Goal: Information Seeking & Learning: Compare options

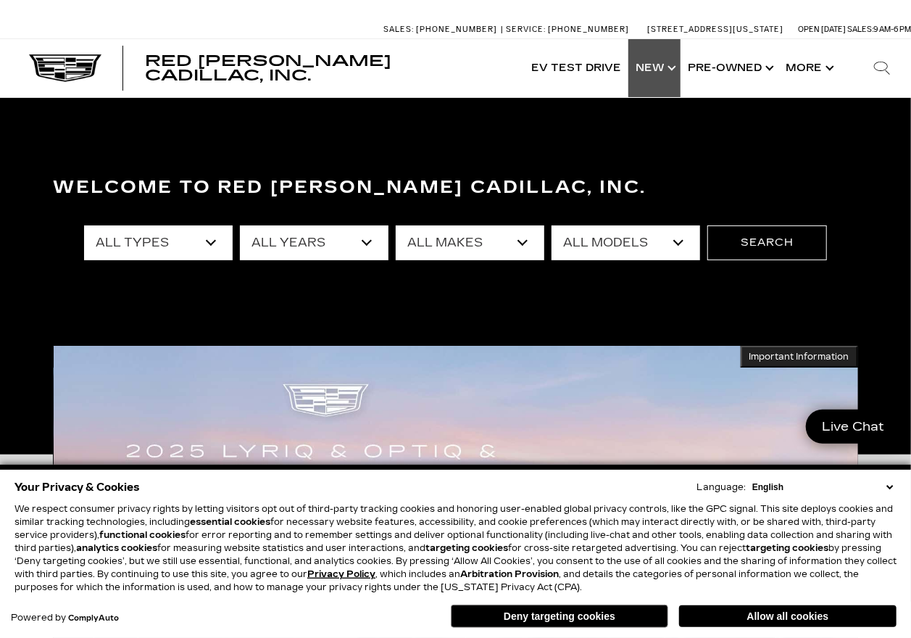
click at [651, 72] on link "Show New" at bounding box center [654, 68] width 52 height 58
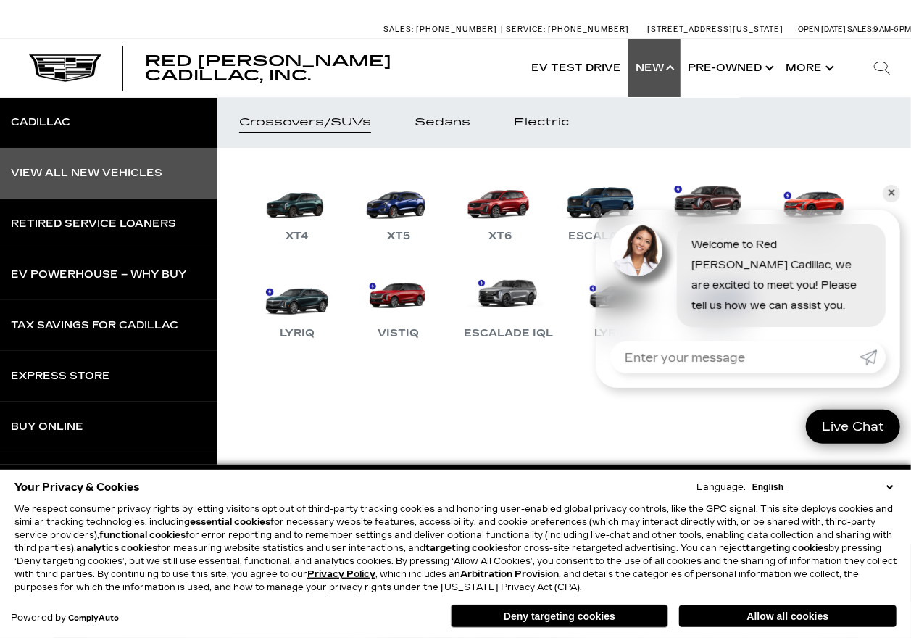
click at [99, 175] on div "View All New Vehicles" at bounding box center [86, 173] width 151 height 10
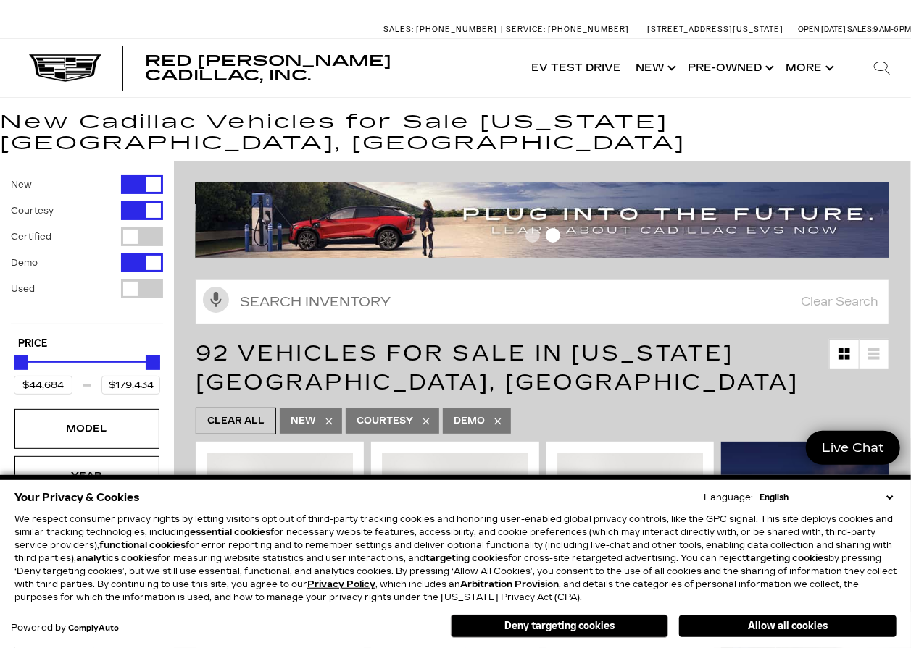
click at [145, 201] on div "Filter by Vehicle Type" at bounding box center [142, 210] width 42 height 19
click at [149, 254] on div "Filter by Vehicle Type" at bounding box center [142, 263] width 42 height 19
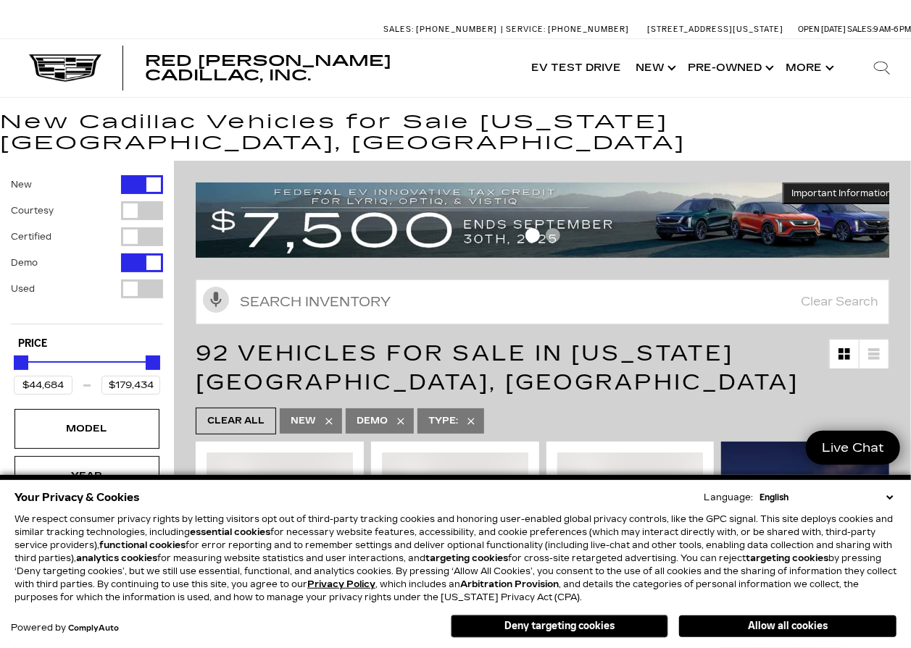
type input "$50,049"
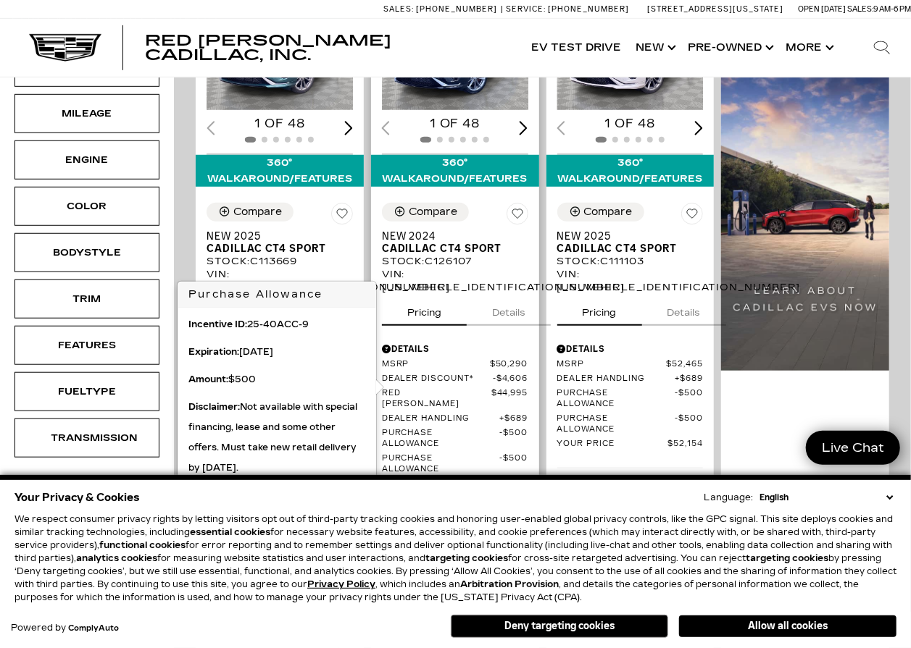
scroll to position [145, 0]
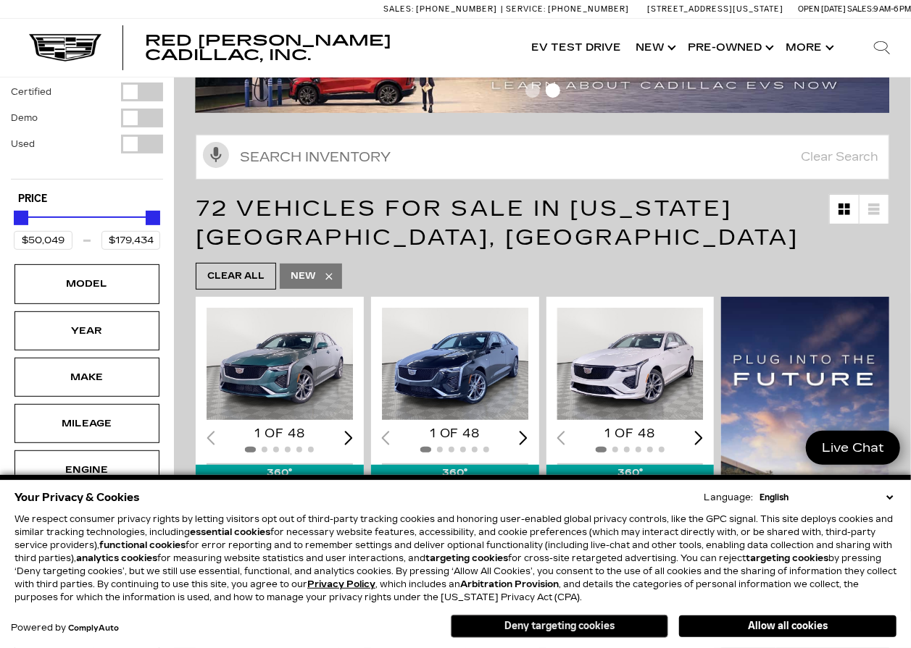
click at [609, 627] on button "Deny targeting cookies" at bounding box center [559, 626] width 217 height 23
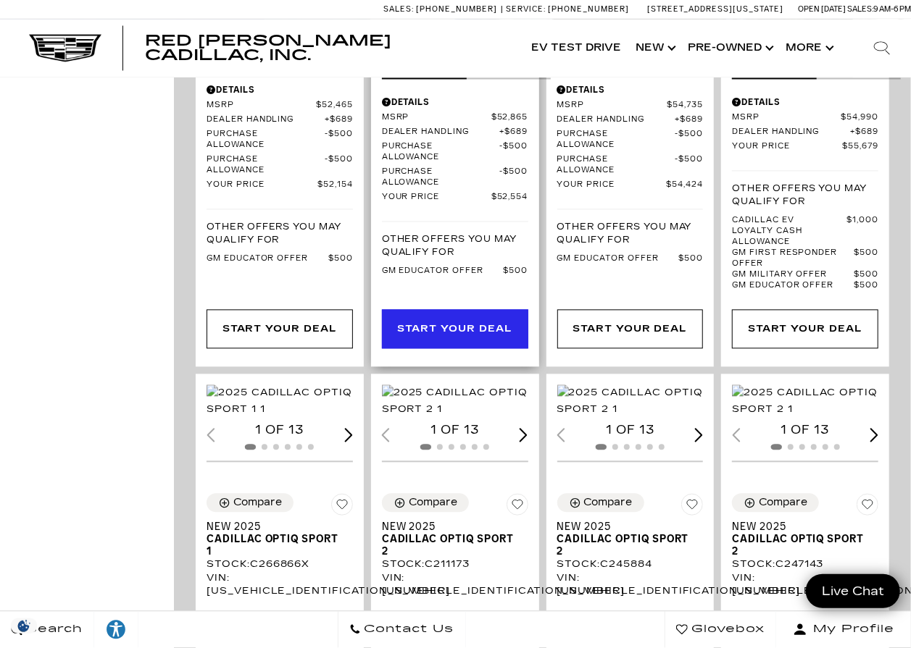
scroll to position [1376, 0]
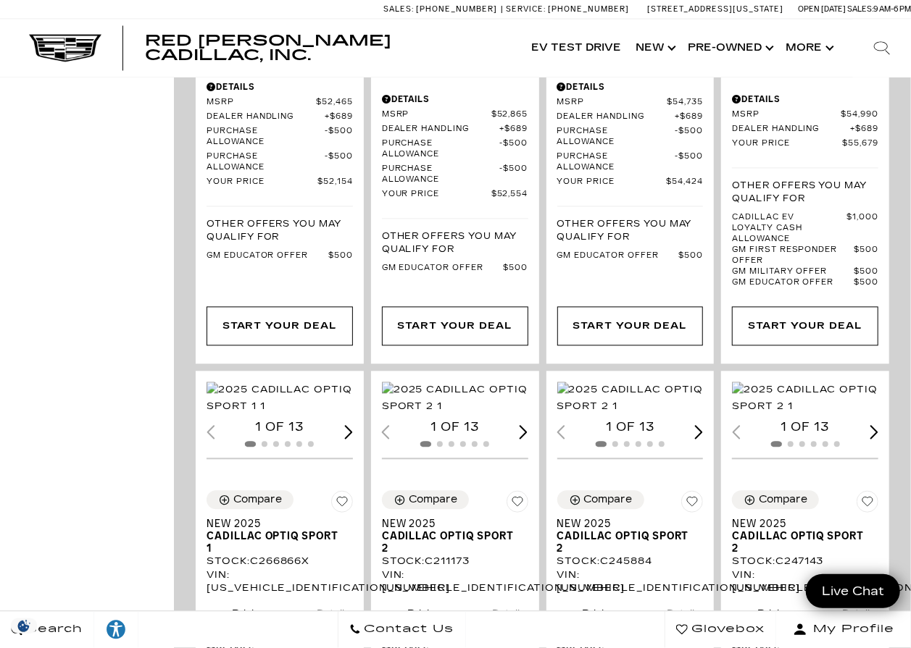
click at [225, 17] on div "Sales: [PHONE_NUMBER] Service: [PHONE_NUMBER] [STREET_ADDRESS][US_STATE] Open […" at bounding box center [455, 9] width 911 height 18
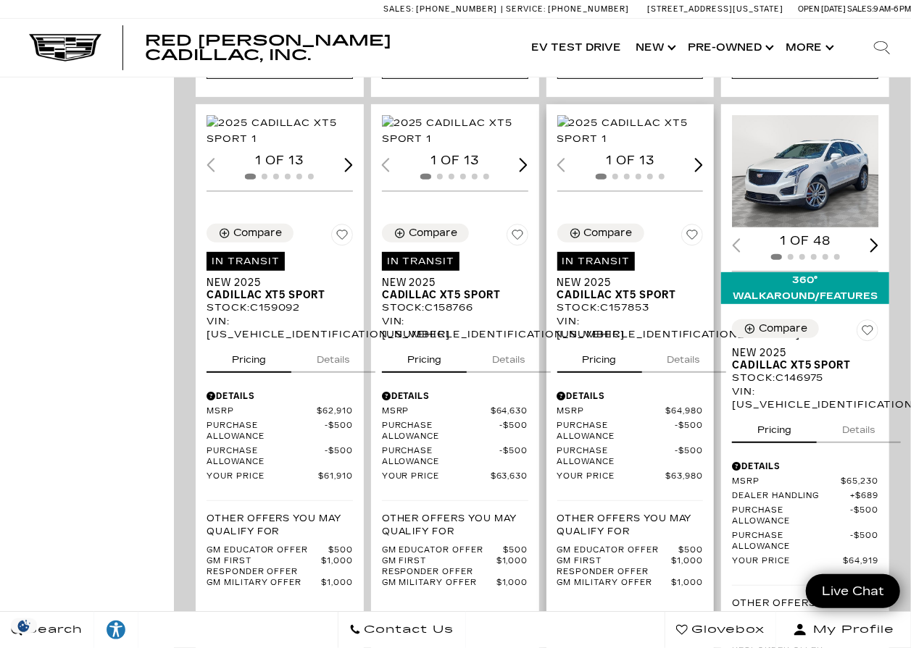
scroll to position [2898, 0]
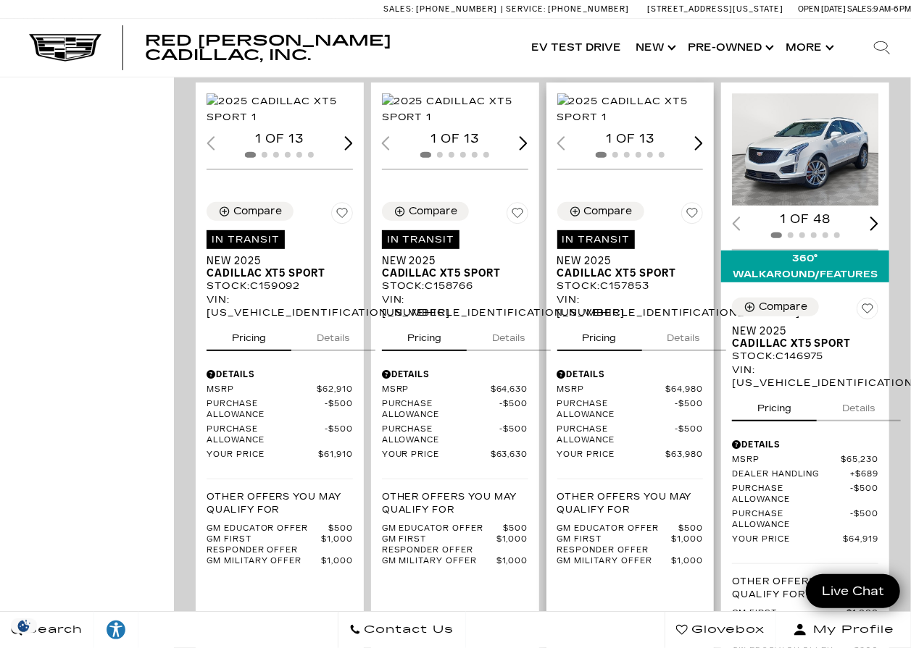
click at [703, 150] on div "Next slide" at bounding box center [699, 143] width 9 height 14
click at [703, 163] on div at bounding box center [630, 155] width 146 height 16
click at [703, 150] on div "Next slide" at bounding box center [699, 143] width 9 height 14
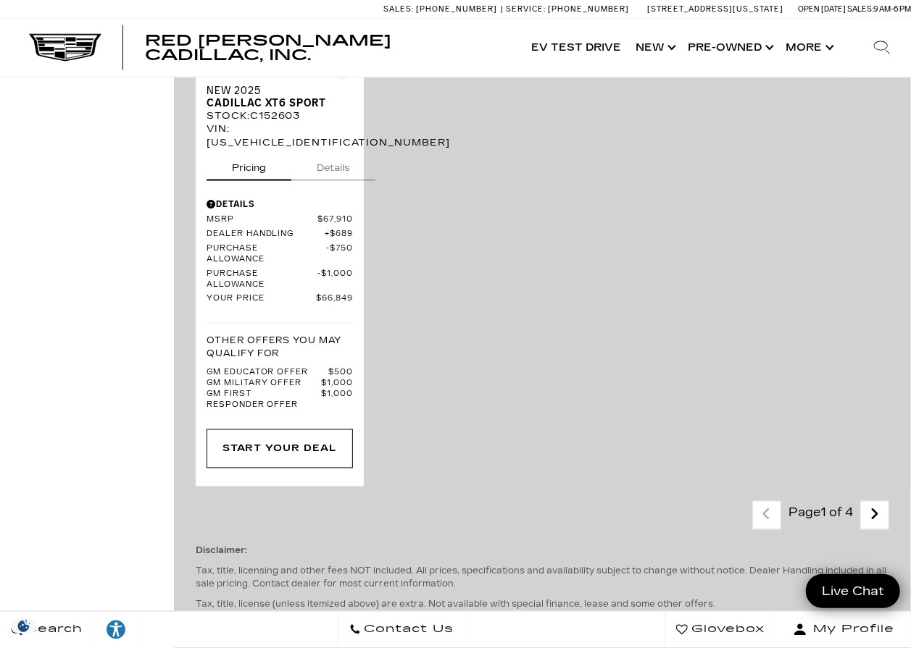
scroll to position [3840, 0]
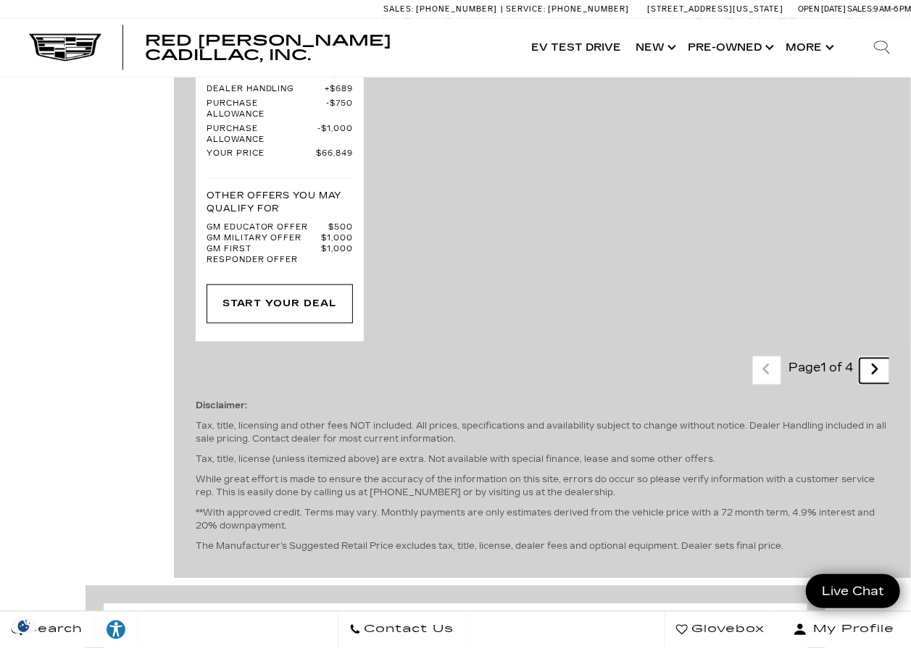
click at [879, 362] on icon "next page" at bounding box center [874, 370] width 9 height 23
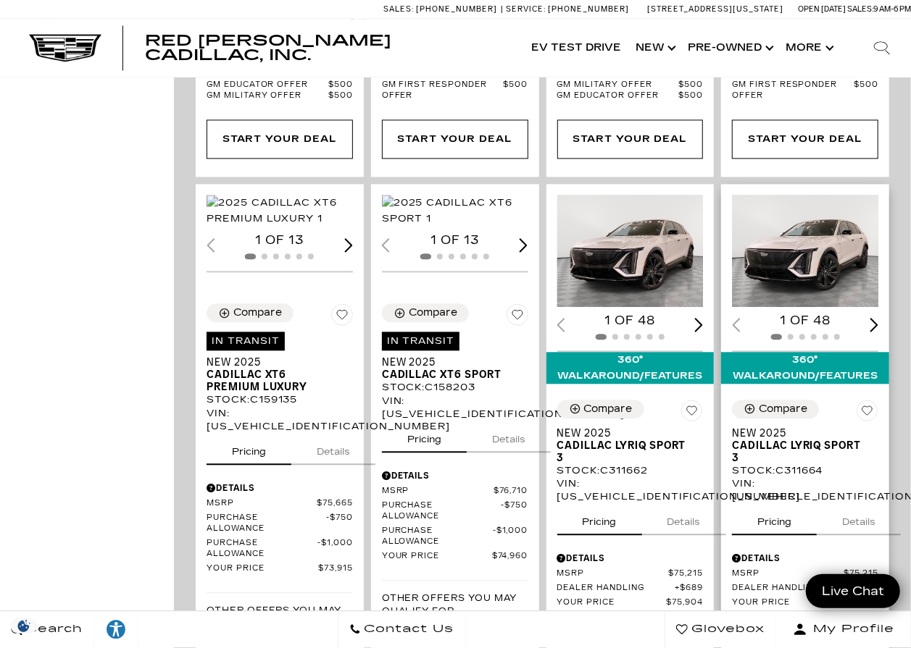
scroll to position [1594, 0]
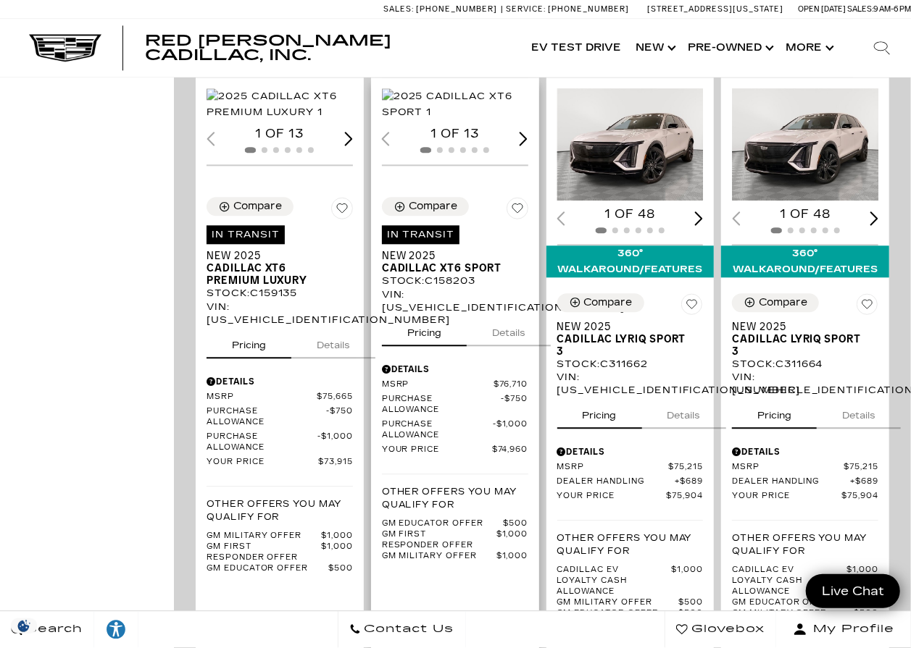
click at [522, 146] on div "Next slide" at bounding box center [523, 139] width 9 height 14
click at [522, 142] on div "2 of 13" at bounding box center [455, 134] width 146 height 16
click at [528, 146] on div "Next slide" at bounding box center [523, 139] width 9 height 14
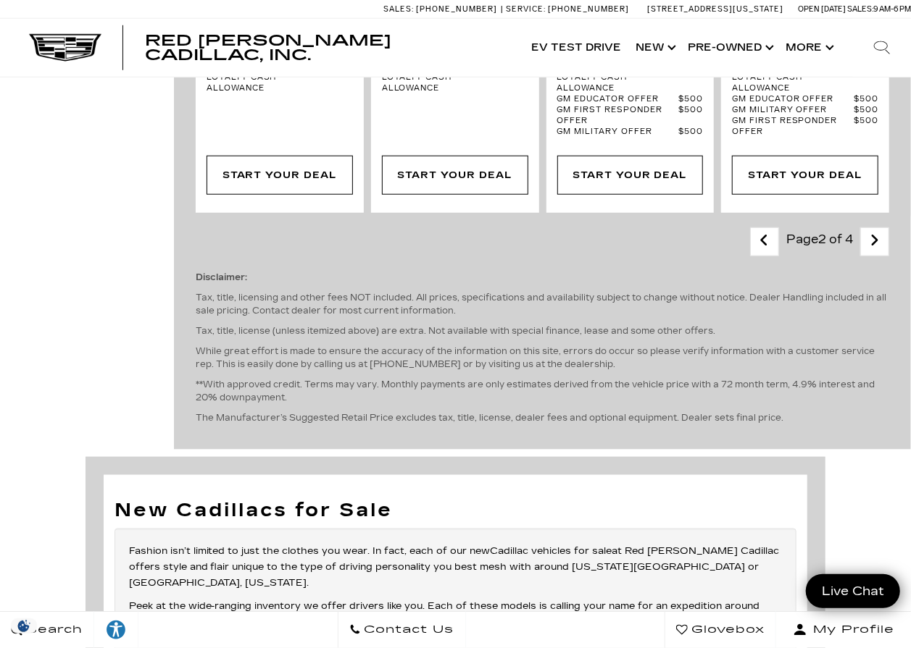
scroll to position [3260, 0]
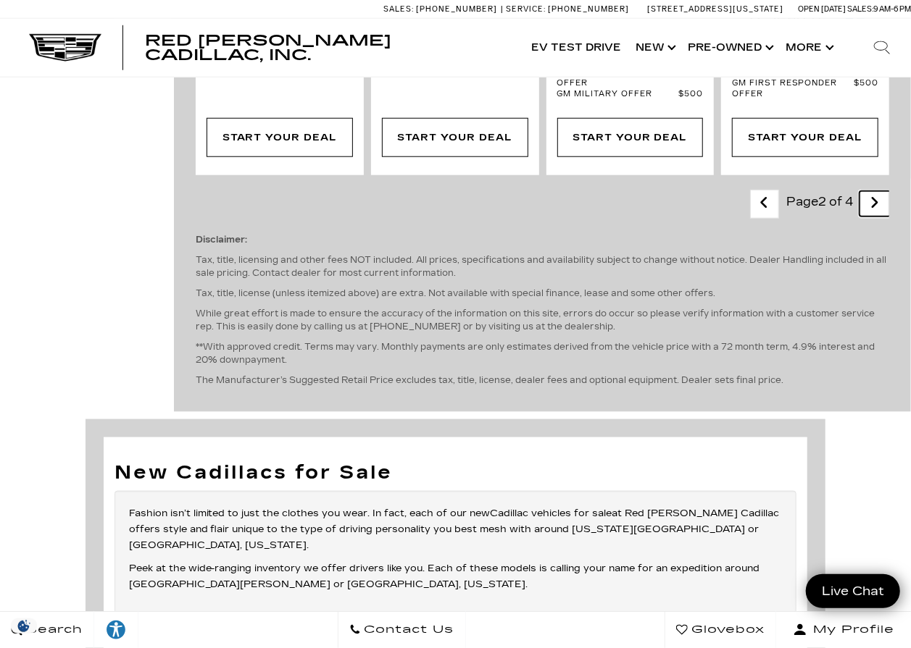
click at [890, 217] on link "Next - Page" at bounding box center [874, 203] width 31 height 25
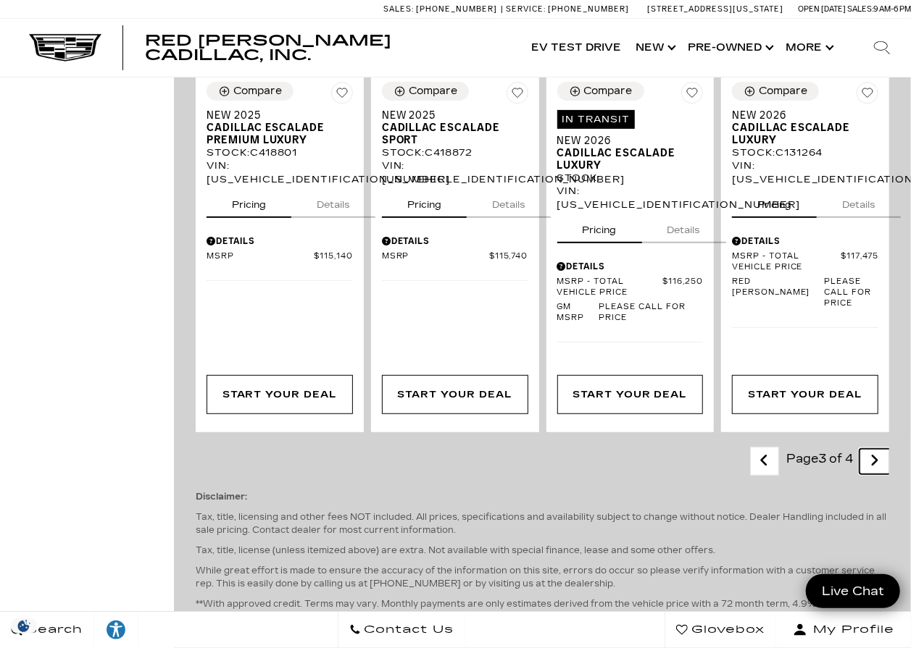
scroll to position [3115, 0]
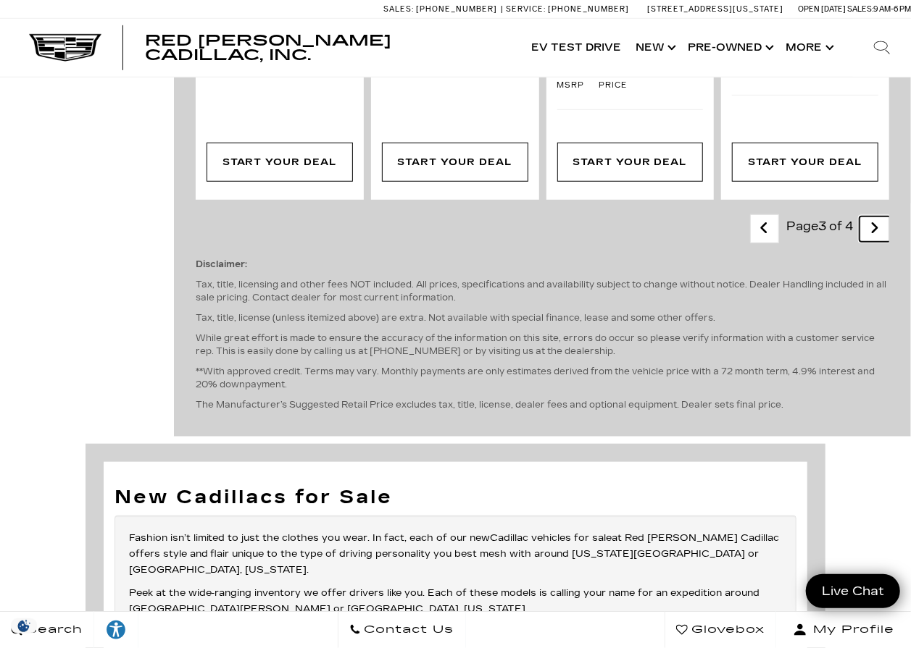
click at [890, 242] on link "Next - Page" at bounding box center [874, 229] width 31 height 25
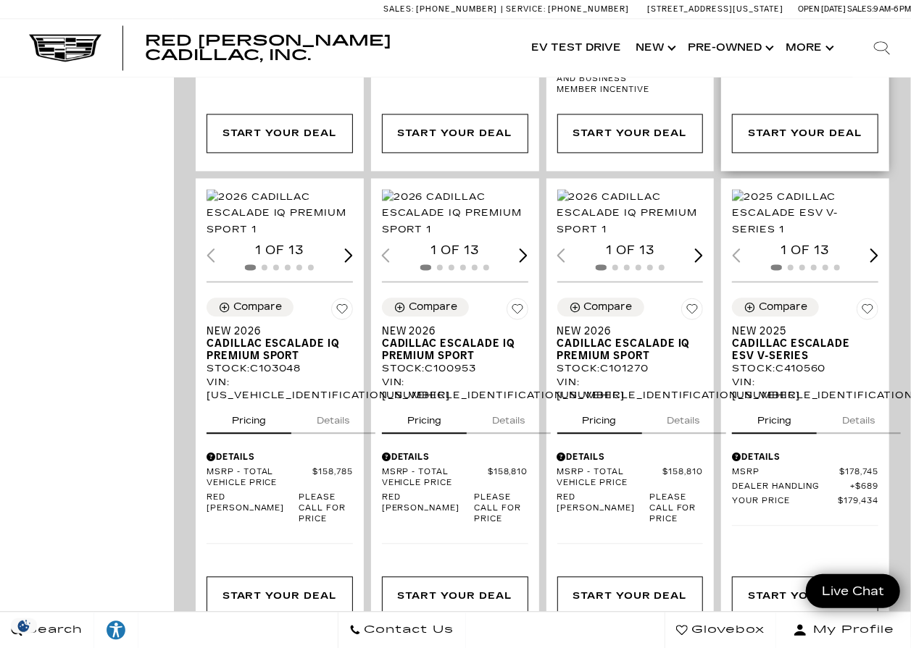
scroll to position [1159, 0]
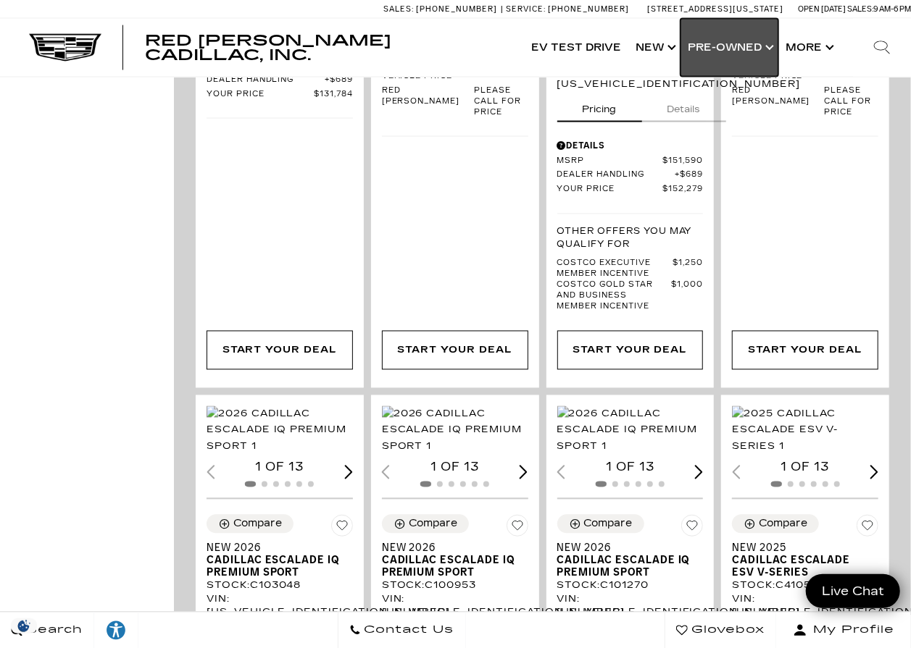
click at [739, 49] on link "Show Pre-Owned" at bounding box center [729, 48] width 98 height 58
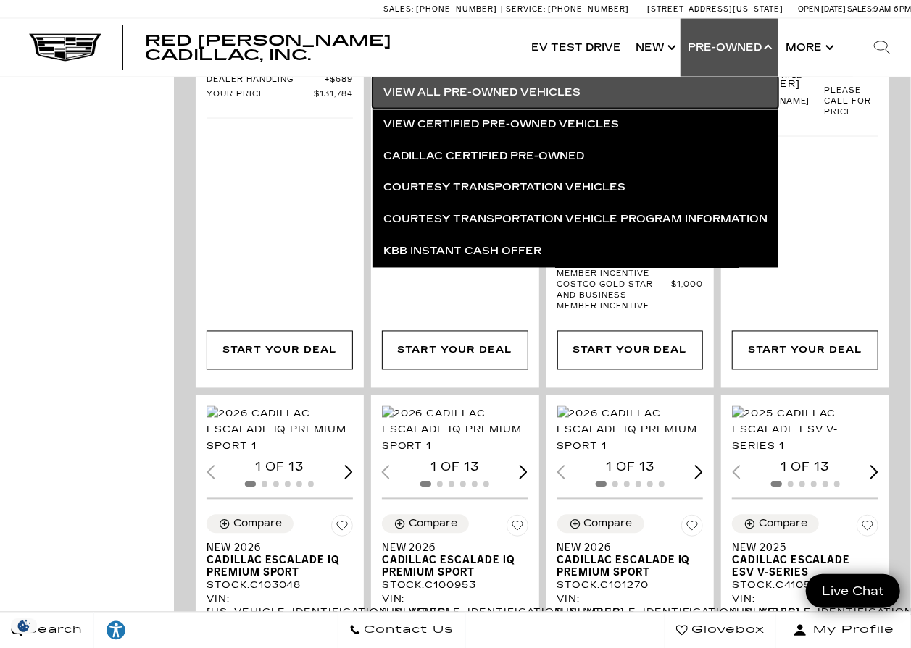
click at [544, 97] on link "View All Pre-Owned Vehicles" at bounding box center [575, 93] width 406 height 32
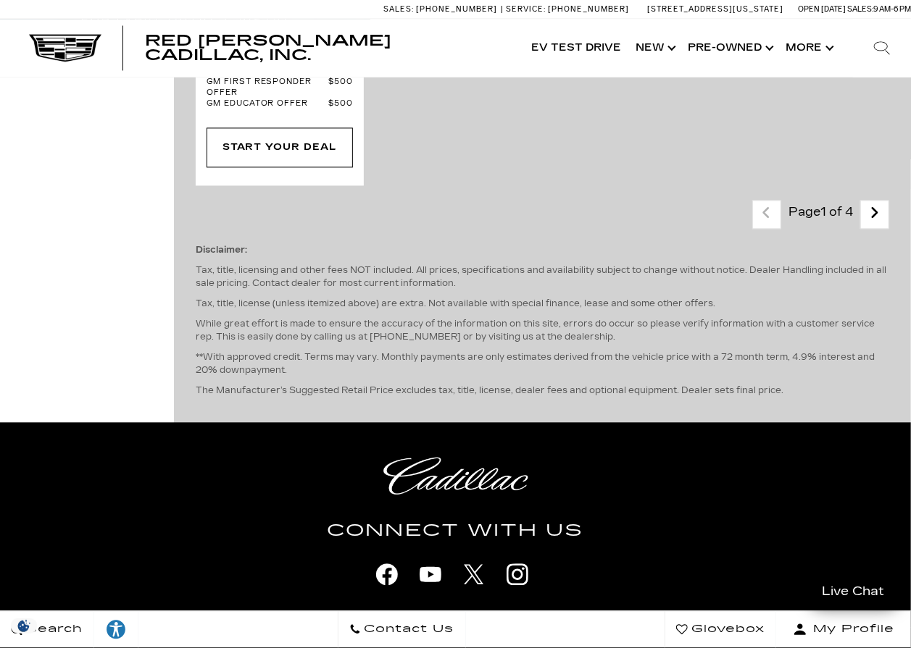
scroll to position [3985, 0]
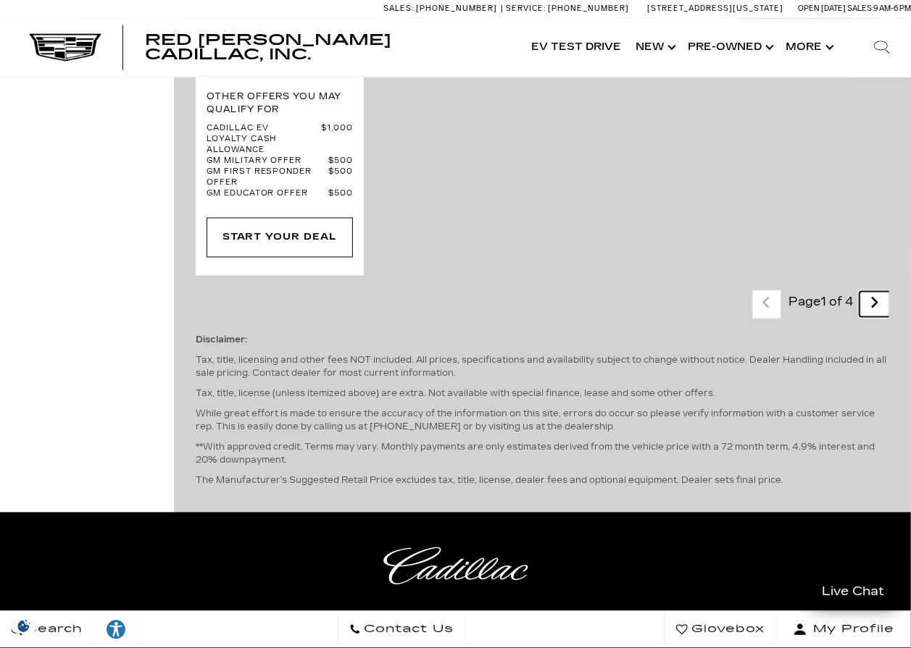
click at [879, 292] on link "Next - Page" at bounding box center [874, 304] width 31 height 25
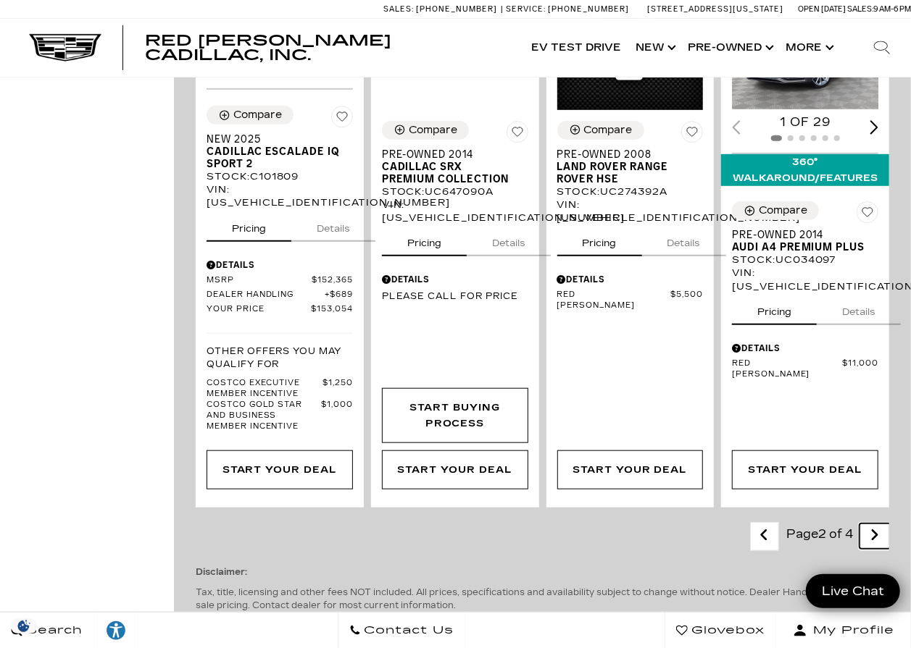
scroll to position [3115, 0]
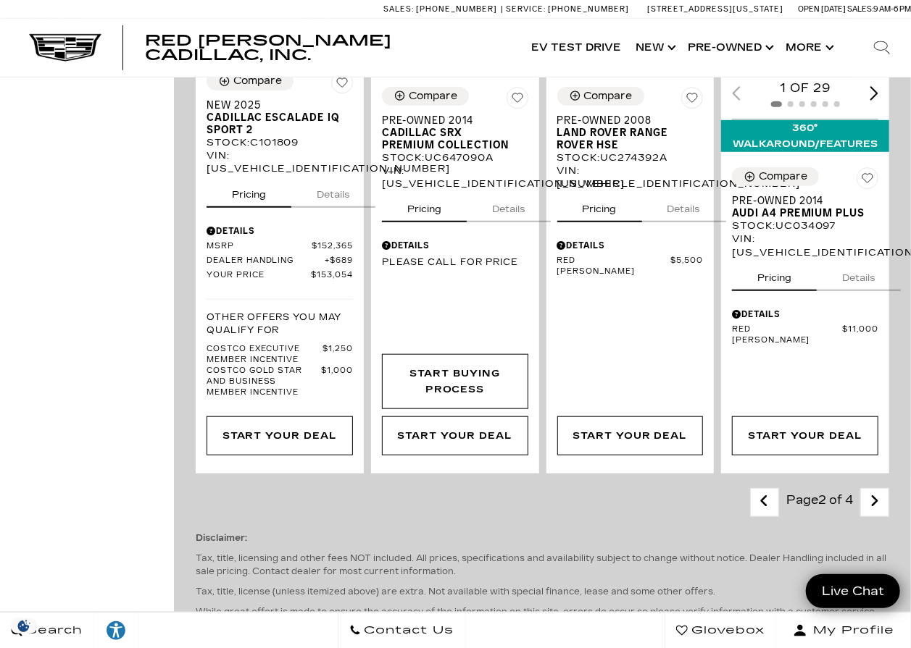
click at [876, 477] on div "Last - Page Page 2 of 4 Next - Page Disclaimer: Tax, title, licensing and other…" at bounding box center [542, 593] width 737 height 233
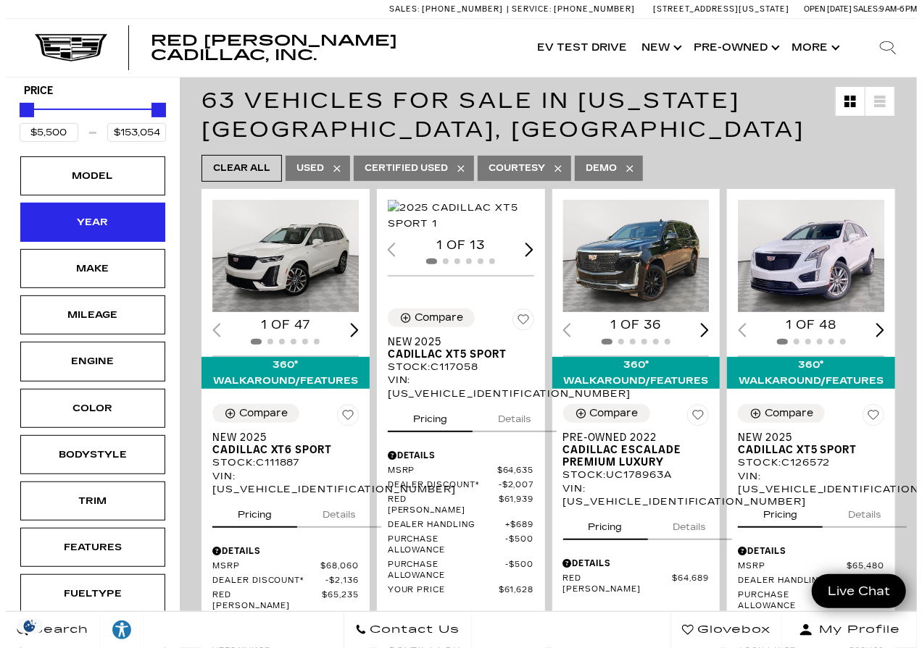
scroll to position [145, 0]
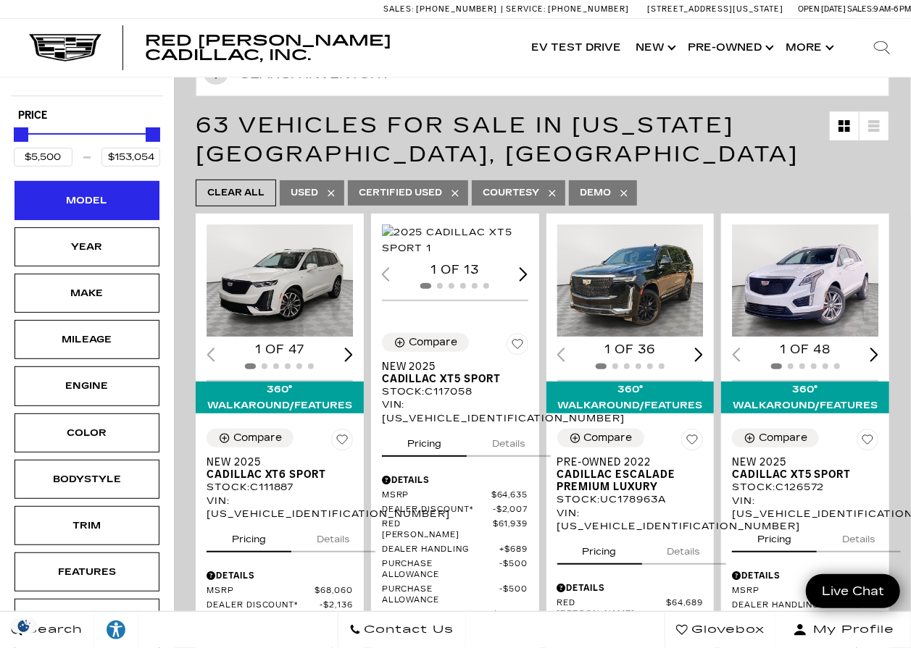
click at [122, 206] on div "Model" at bounding box center [87, 201] width 72 height 16
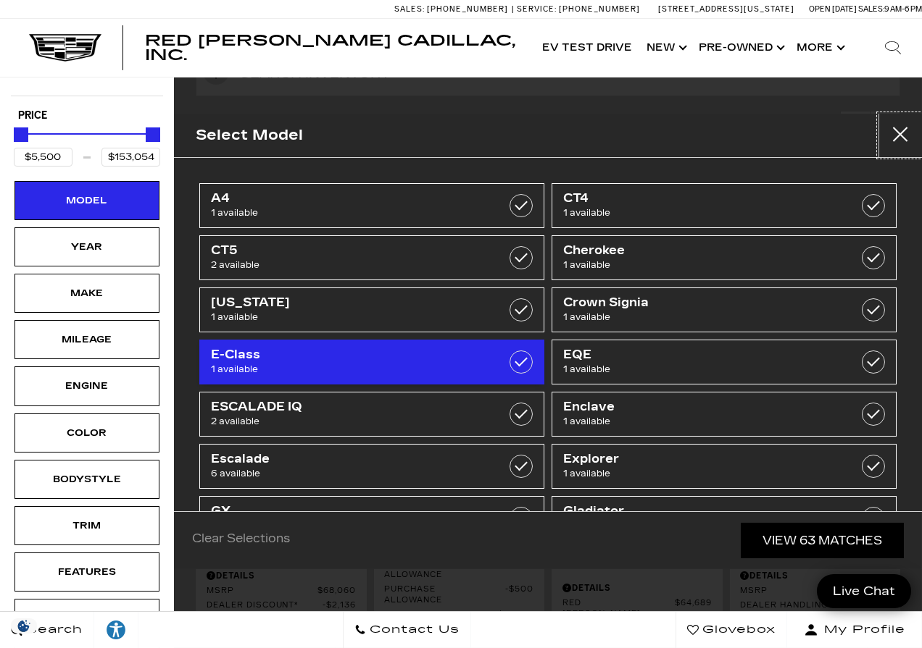
scroll to position [72, 0]
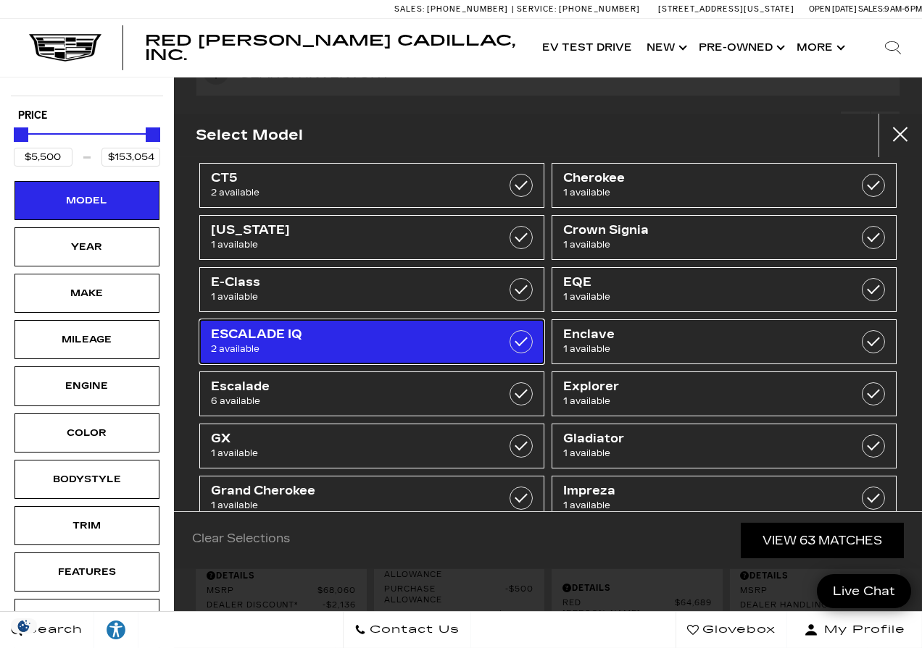
click at [517, 343] on label at bounding box center [520, 341] width 23 height 23
type input "$134,955"
checkbox input "true"
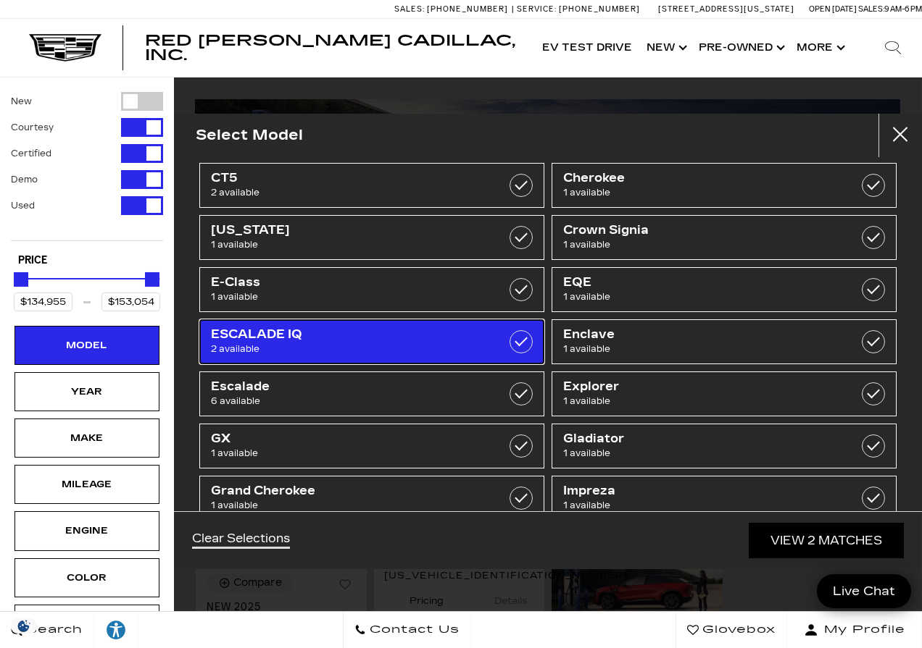
click at [514, 341] on label at bounding box center [520, 341] width 23 height 23
type input "$5,500"
checkbox input "false"
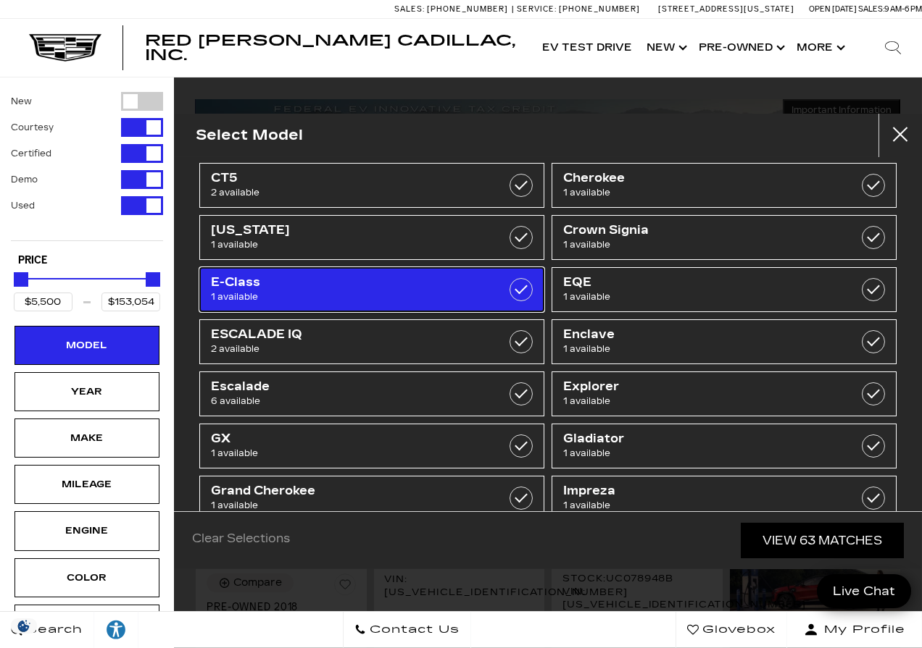
click at [413, 292] on span "1 available" at bounding box center [347, 297] width 273 height 14
type input "$17,000"
checkbox input "true"
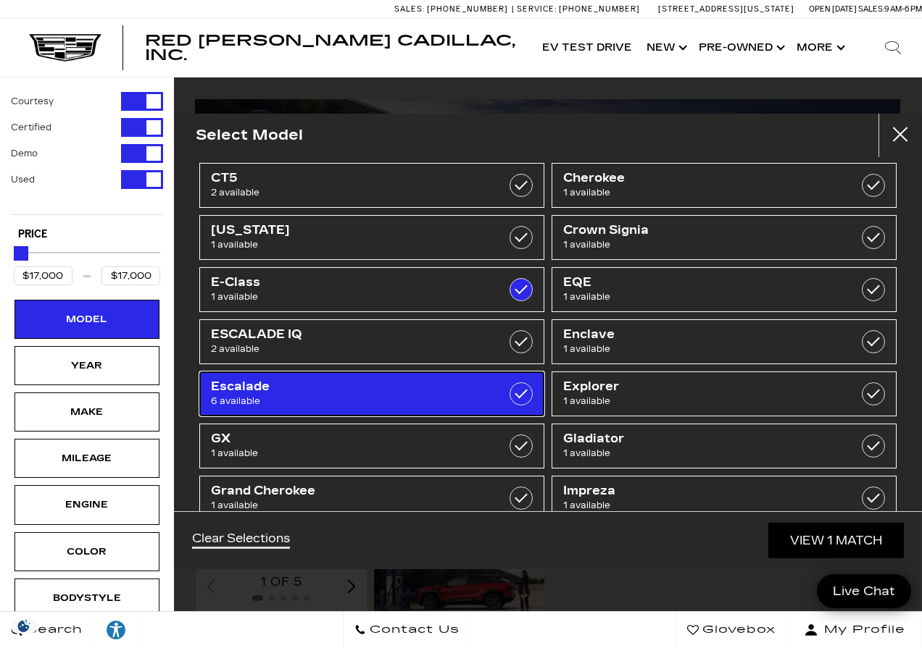
click at [366, 396] on span "6 available" at bounding box center [347, 401] width 273 height 14
type input "$97,500"
checkbox input "true"
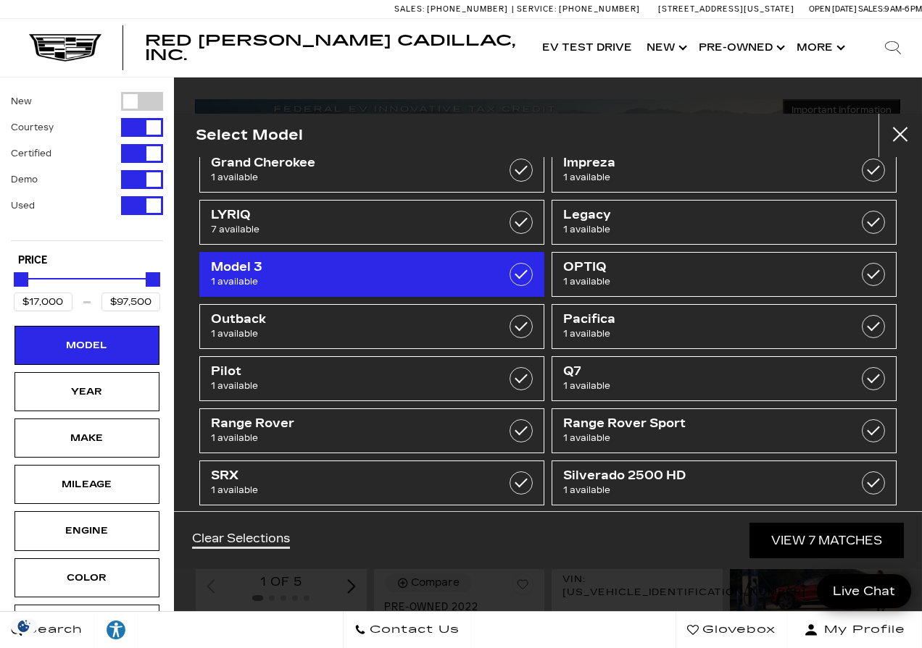
scroll to position [435, 0]
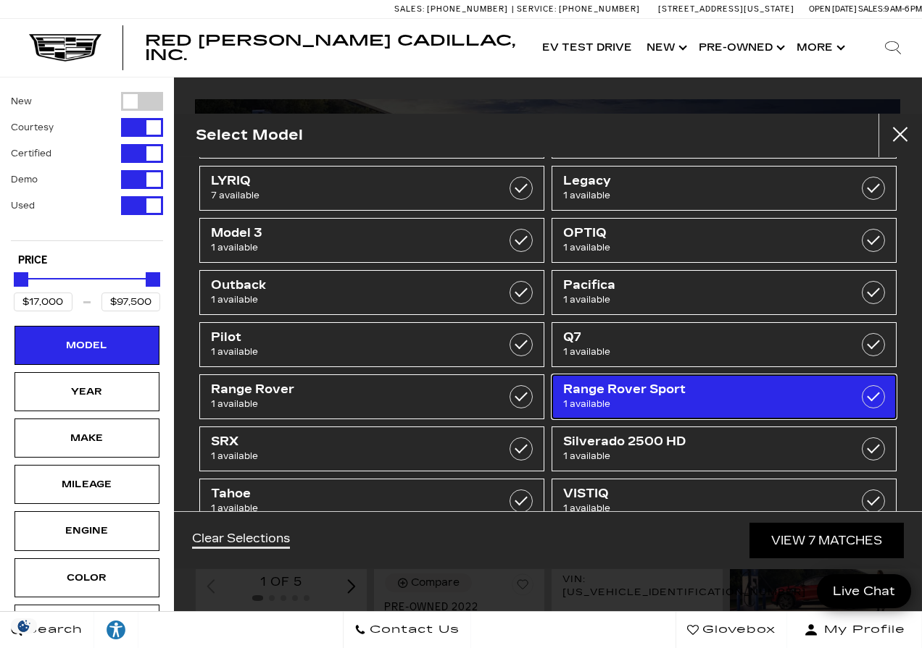
click at [764, 384] on span "Range Rover Sport" at bounding box center [699, 390] width 273 height 14
checkbox input "true"
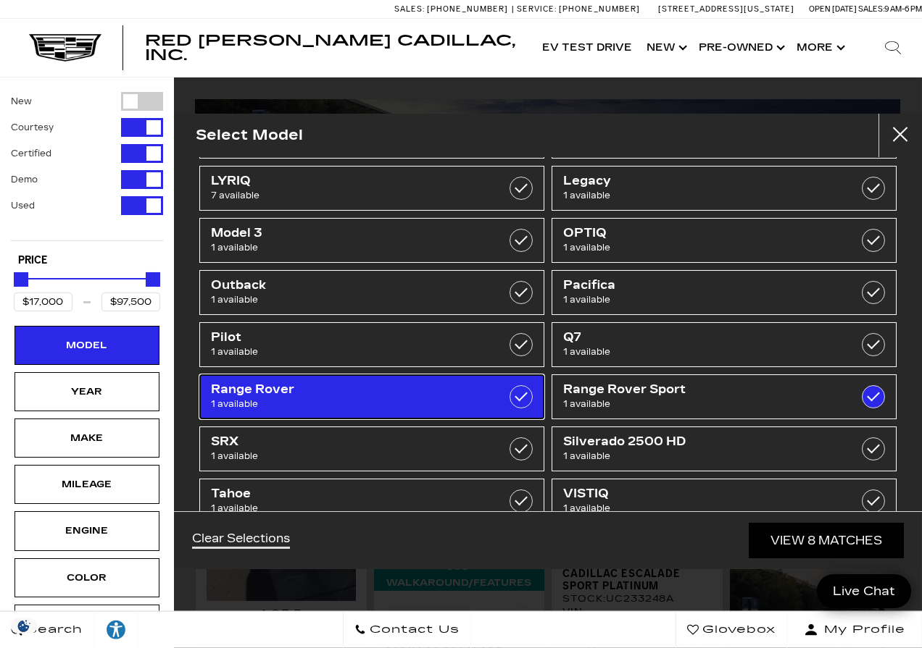
click at [408, 397] on span "1 available" at bounding box center [347, 404] width 273 height 14
type input "$5,500"
checkbox input "true"
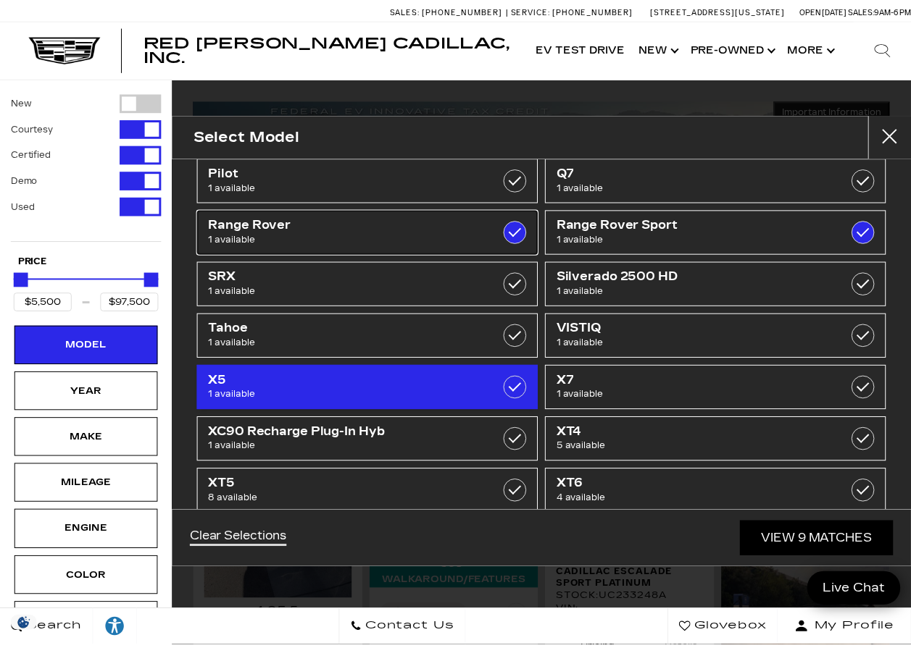
scroll to position [620, 0]
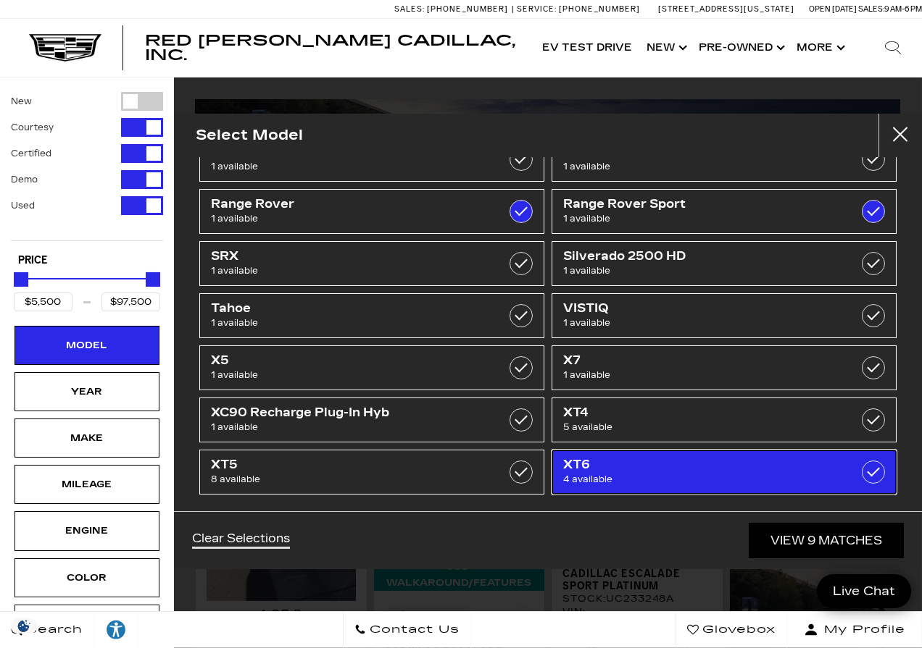
click at [677, 460] on span "XT6" at bounding box center [699, 465] width 273 height 14
checkbox input "true"
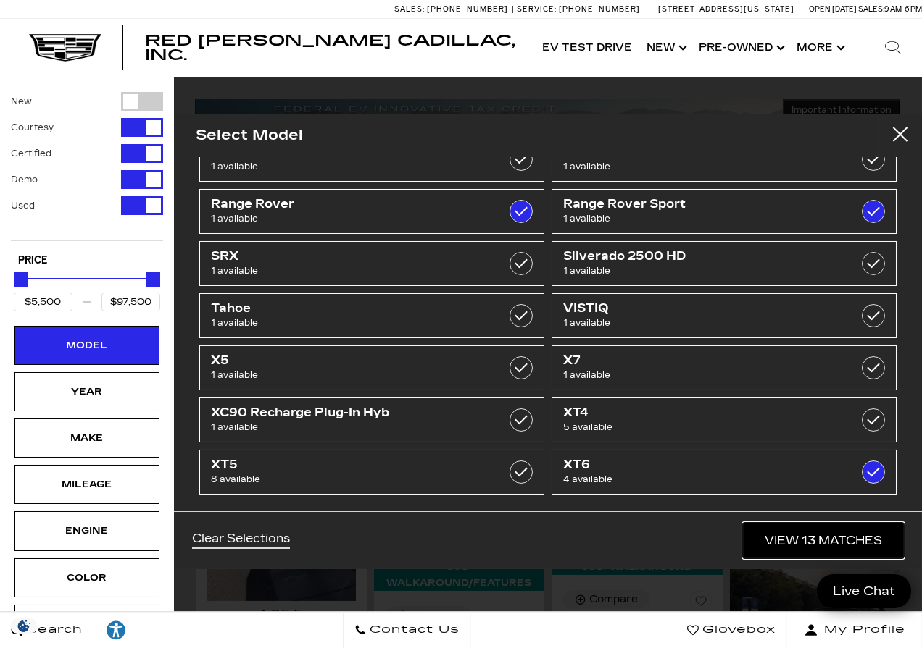
click at [827, 539] on link "View 13 Matches" at bounding box center [823, 540] width 161 height 35
